Goal: Information Seeking & Learning: Learn about a topic

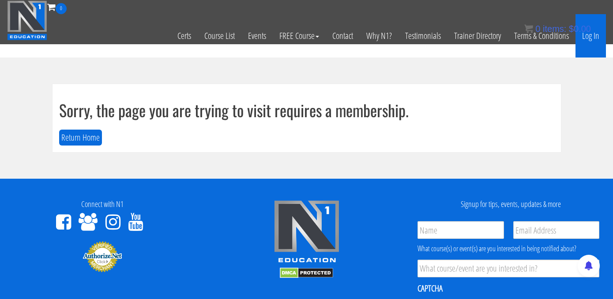
click at [590, 35] on link "Log In" at bounding box center [591, 35] width 30 height 43
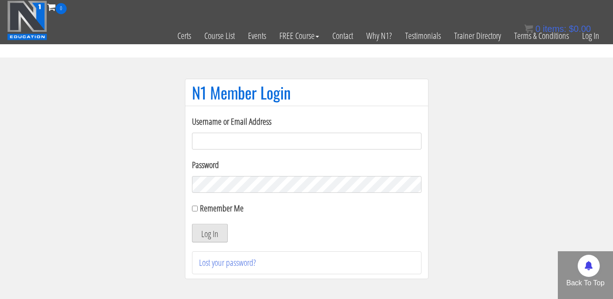
type input "elleryandrew@gmail.com"
click at [206, 236] on button "Log In" at bounding box center [210, 232] width 36 height 19
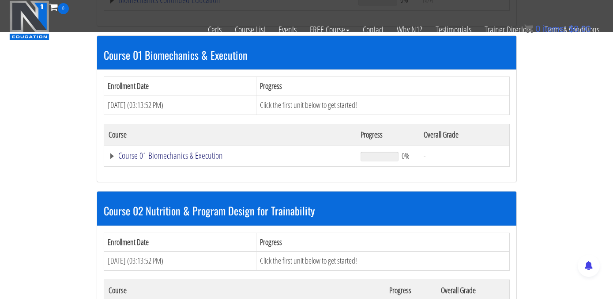
scroll to position [346, 0]
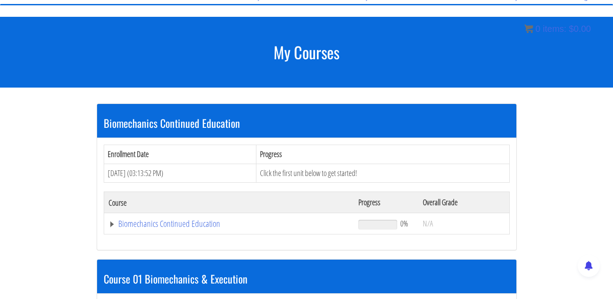
scroll to position [94, 0]
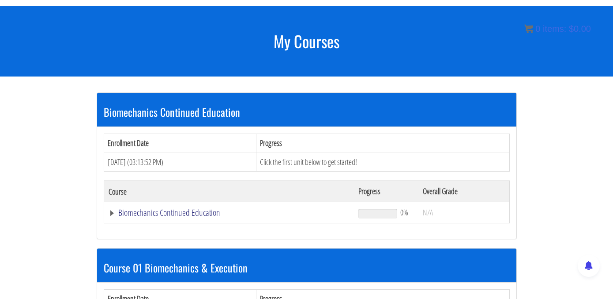
click at [117, 214] on link "Biomechanics Continued Education" at bounding box center [230, 212] width 242 height 9
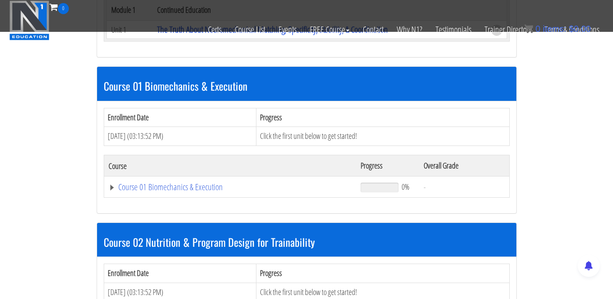
scroll to position [267, 0]
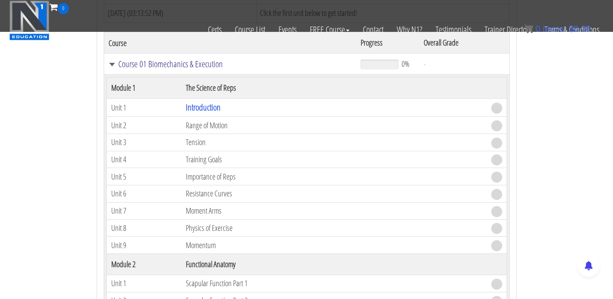
scroll to position [390, 0]
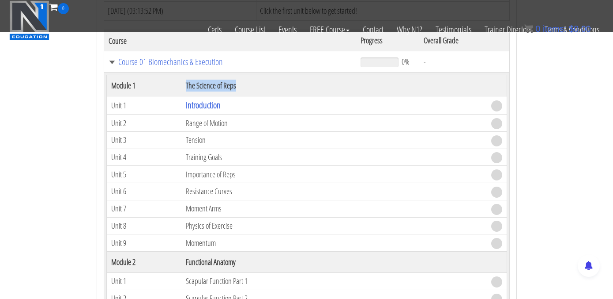
drag, startPoint x: 187, startPoint y: 84, endPoint x: 262, endPoint y: 84, distance: 75.5
click at [262, 84] on th "The Science of Reps" at bounding box center [334, 85] width 305 height 21
